Goal: Task Accomplishment & Management: Use online tool/utility

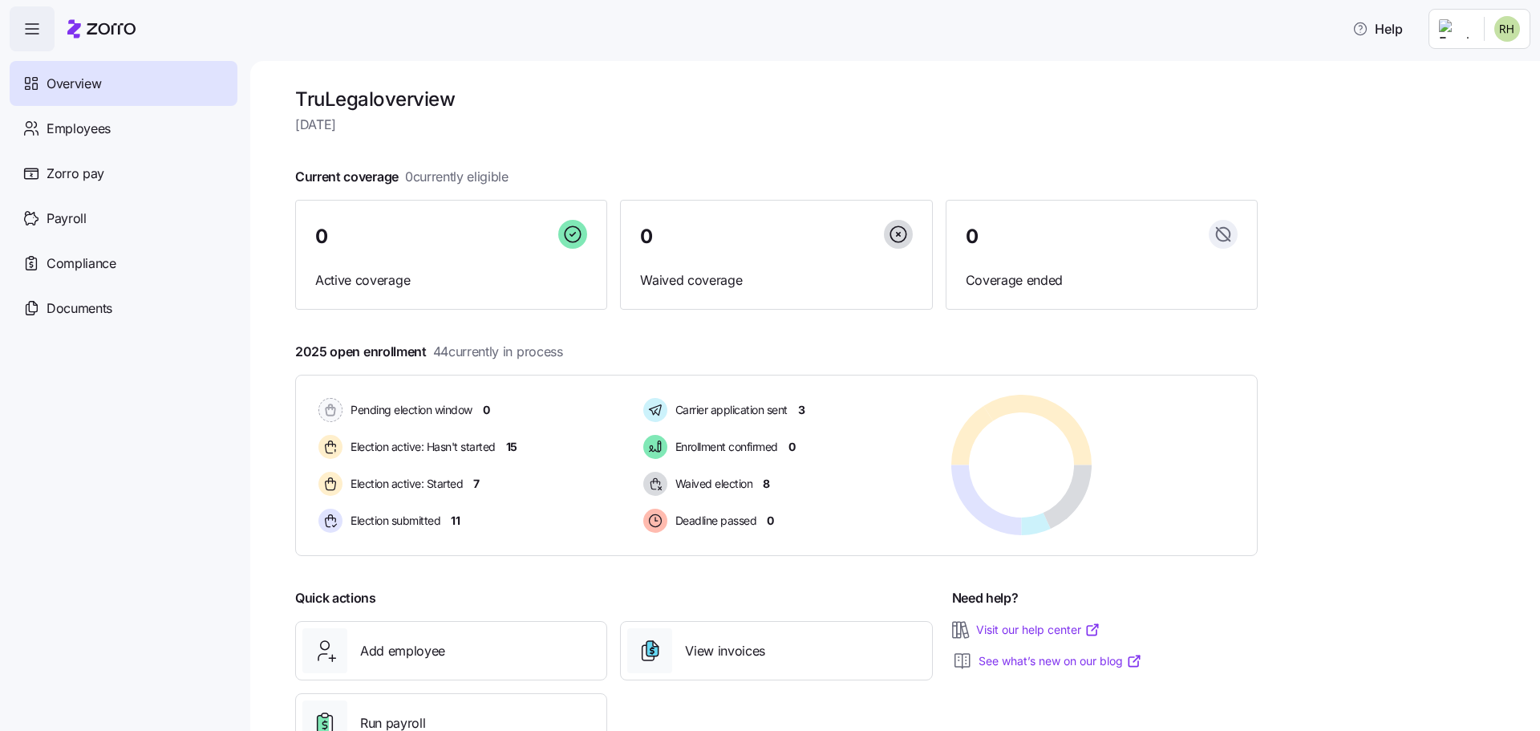
click at [1516, 37] on html "Help Overview Employees Zorro pay Payroll Compliance Documents TruLegal overvie…" at bounding box center [770, 422] width 1540 height 845
click at [1468, 128] on div "Company setup" at bounding box center [1465, 137] width 106 height 18
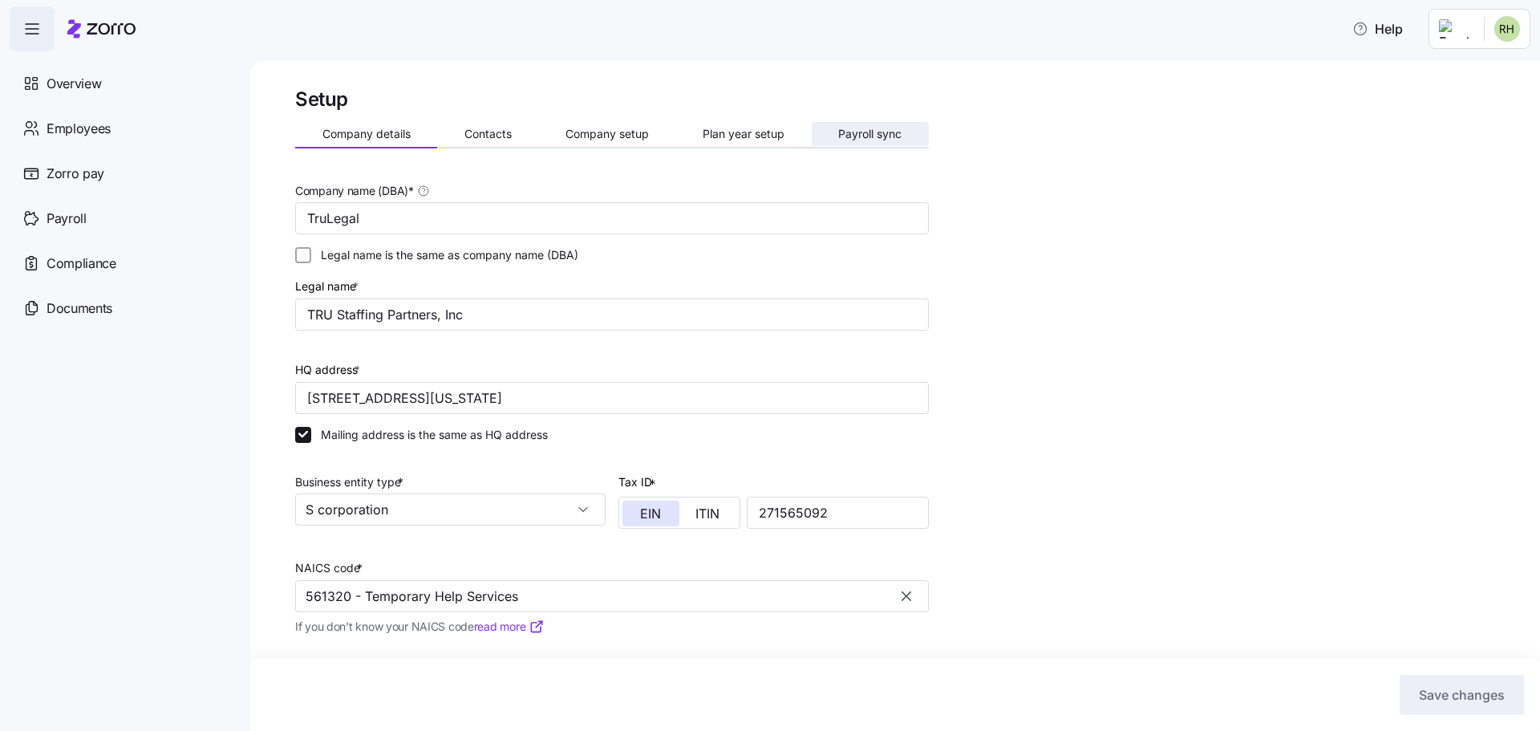
click at [856, 140] on button "Payroll sync" at bounding box center [870, 134] width 117 height 24
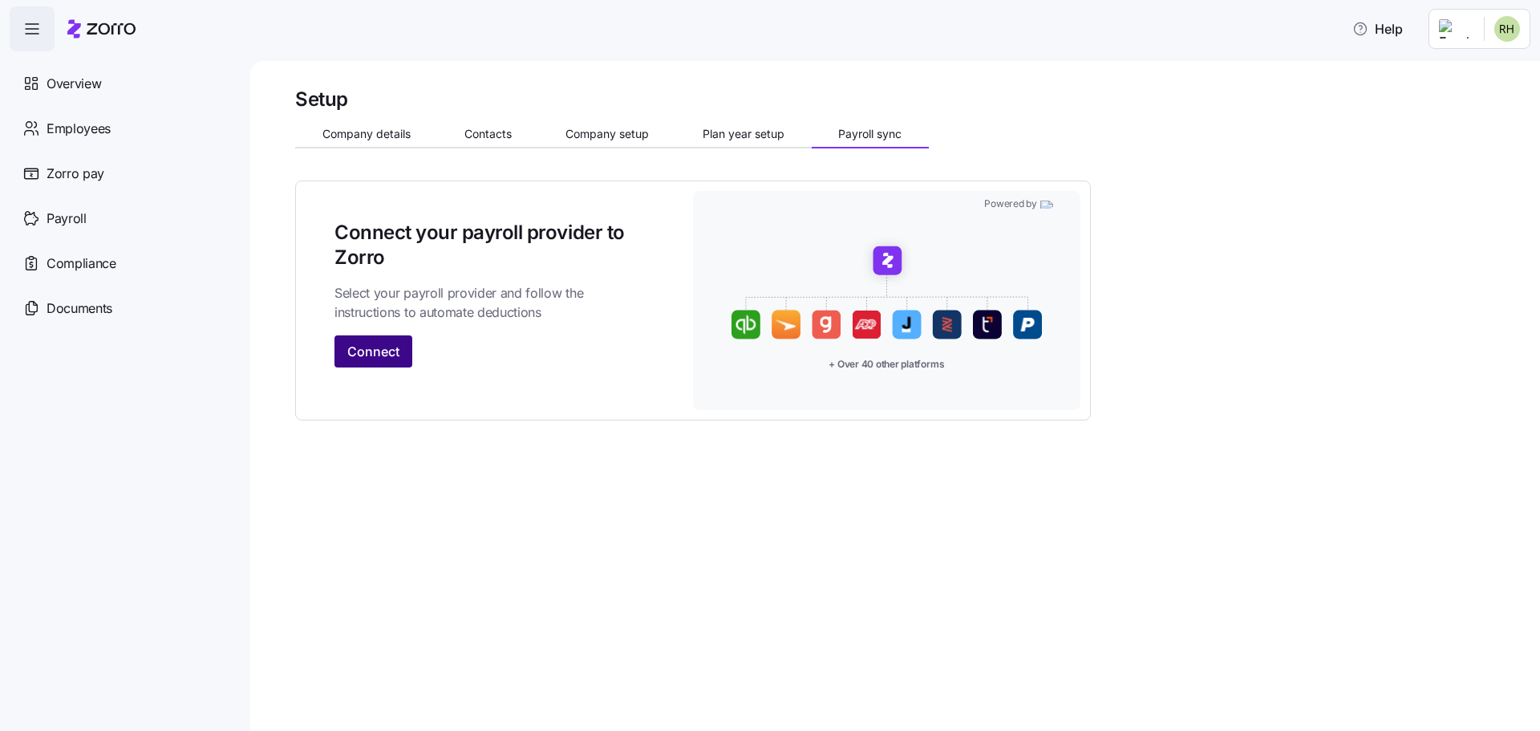
click at [342, 354] on button "Connect" at bounding box center [373, 351] width 78 height 32
